Goal: Task Accomplishment & Management: Manage account settings

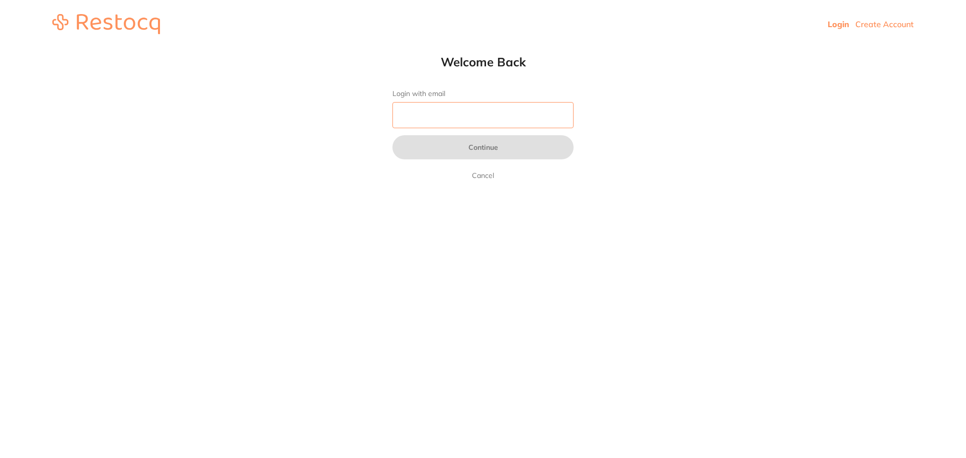
click at [456, 115] on input "Login with email" at bounding box center [482, 115] width 181 height 26
type input "[EMAIL_ADDRESS][DOMAIN_NAME]"
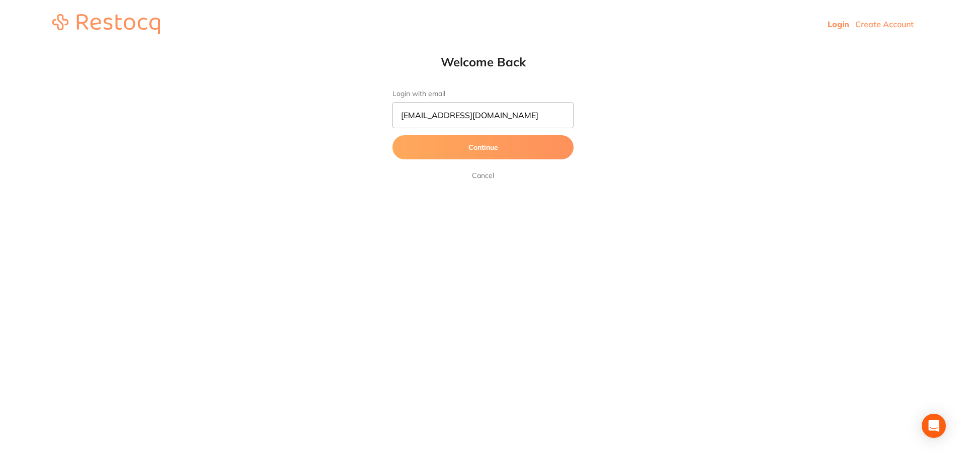
click at [535, 150] on button "Continue" at bounding box center [482, 147] width 181 height 24
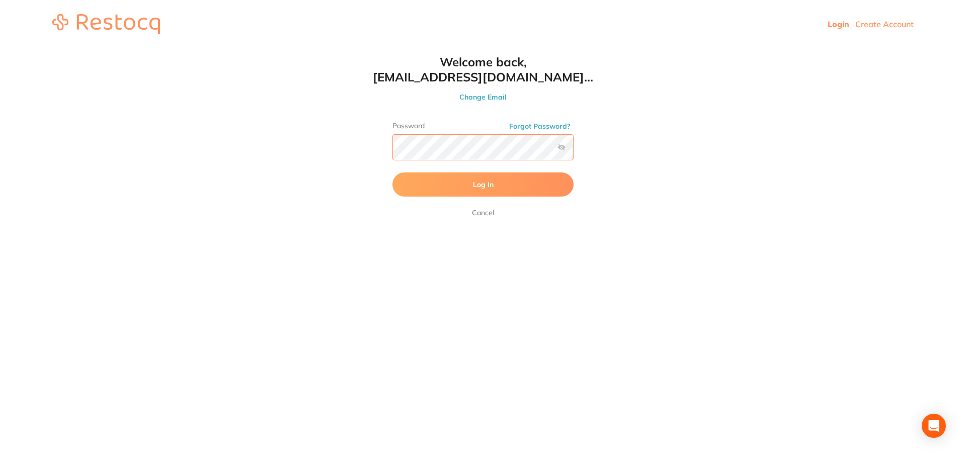
click at [392, 173] on button "Log In" at bounding box center [482, 185] width 181 height 24
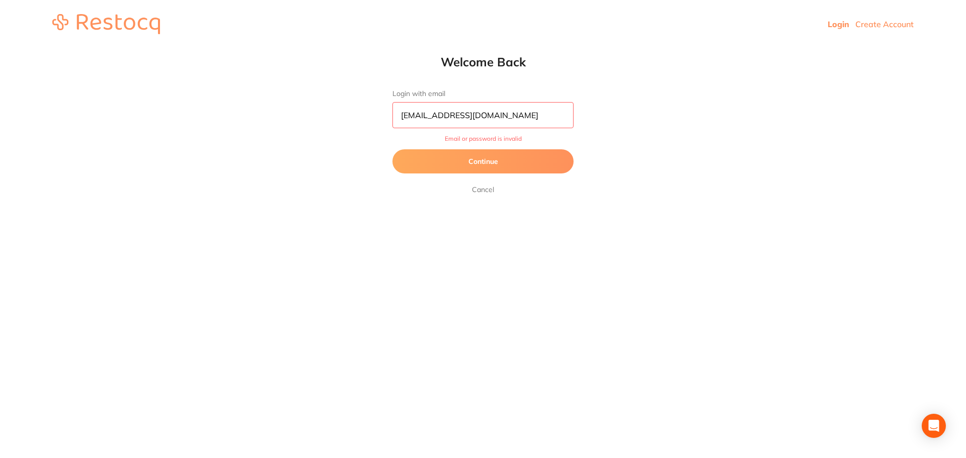
click at [511, 165] on button "Continue" at bounding box center [482, 161] width 181 height 24
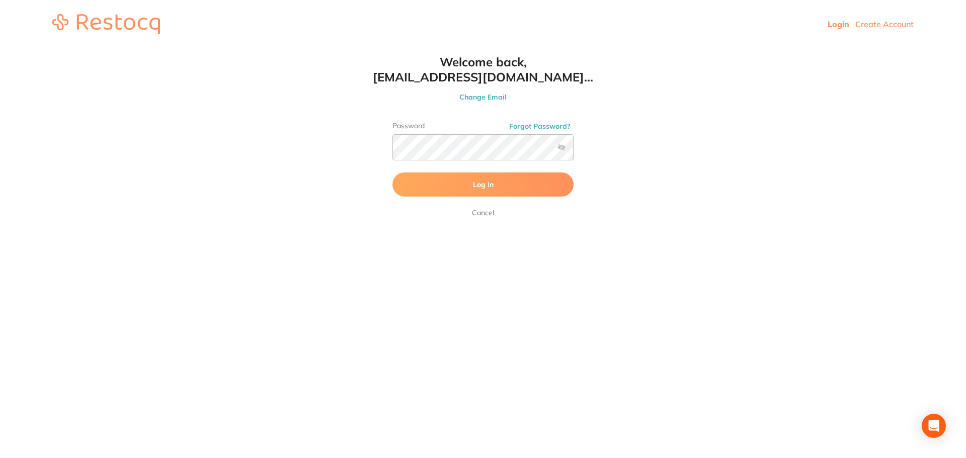
click at [478, 164] on div "Password Forgot Password?" at bounding box center [482, 145] width 181 height 47
click at [361, 48] on html "Login Create Account Welcome Back Login with email [EMAIL_ADDRESS][DOMAIN_NAME]…" at bounding box center [483, 24] width 966 height 48
click at [392, 173] on button "Log In" at bounding box center [482, 185] width 181 height 24
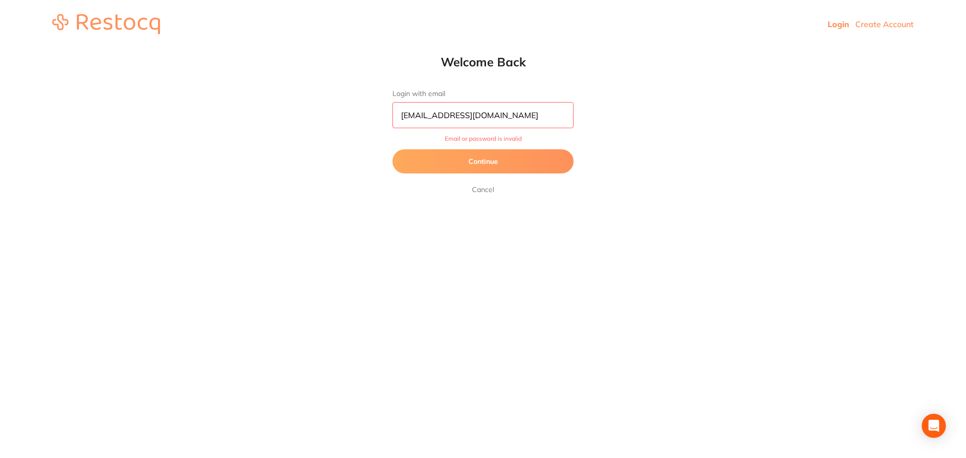
click at [517, 163] on button "Continue" at bounding box center [482, 161] width 181 height 24
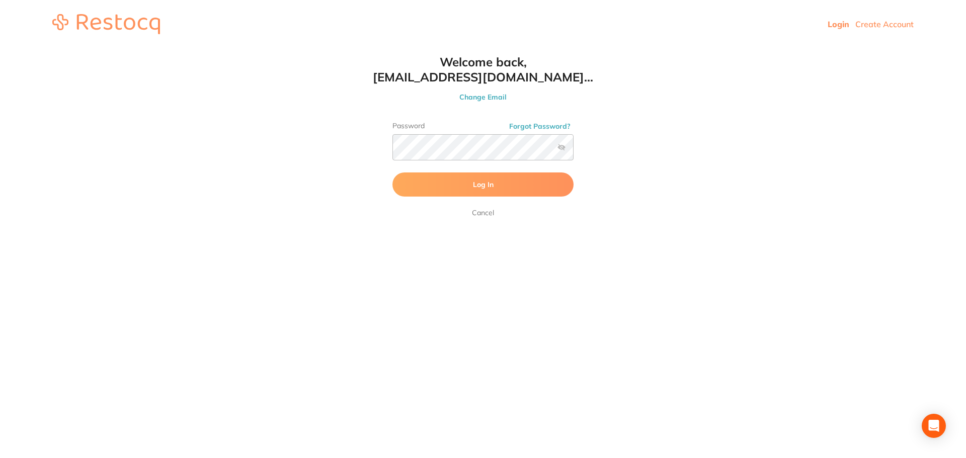
click at [561, 149] on label at bounding box center [562, 147] width 8 height 8
click at [574, 150] on input "checkbox" at bounding box center [574, 150] width 0 height 0
click at [392, 173] on button "Log In" at bounding box center [482, 185] width 181 height 24
